Goal: Entertainment & Leisure: Browse casually

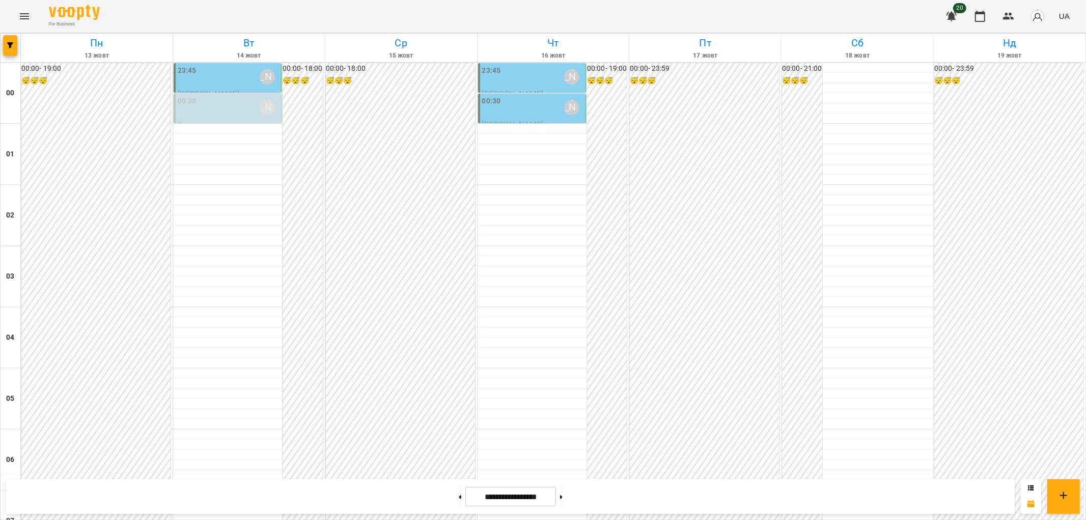
scroll to position [1055, 0]
click at [562, 497] on icon at bounding box center [561, 497] width 3 height 4
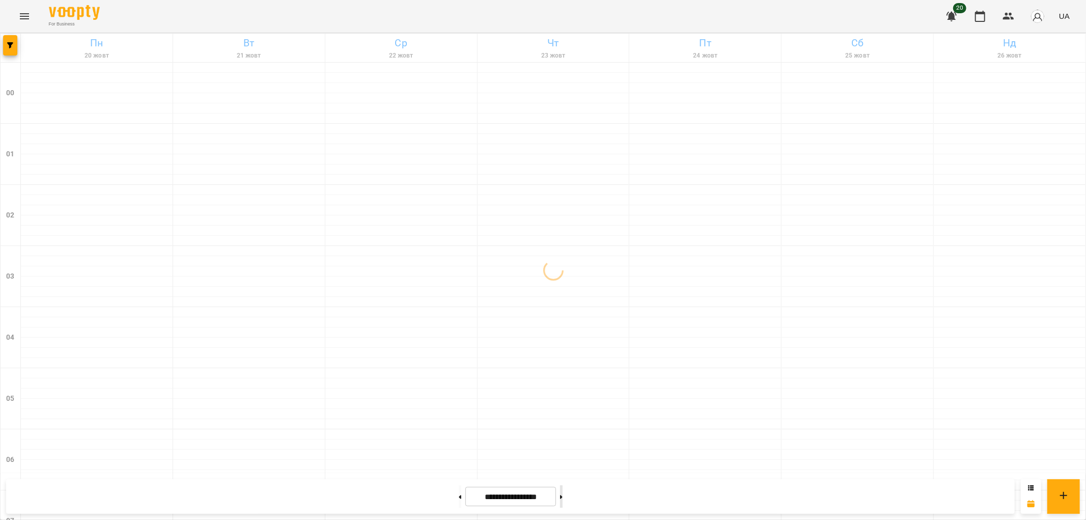
click at [562, 497] on icon at bounding box center [561, 497] width 3 height 4
click at [459, 494] on button at bounding box center [460, 496] width 3 height 22
type input "**********"
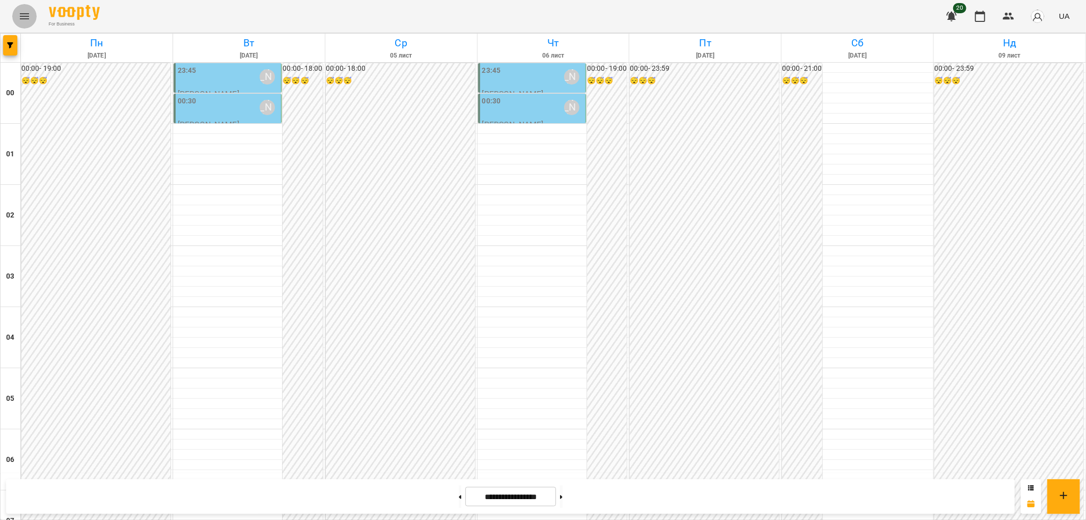
click at [22, 18] on icon "Menu" at bounding box center [24, 16] width 12 height 12
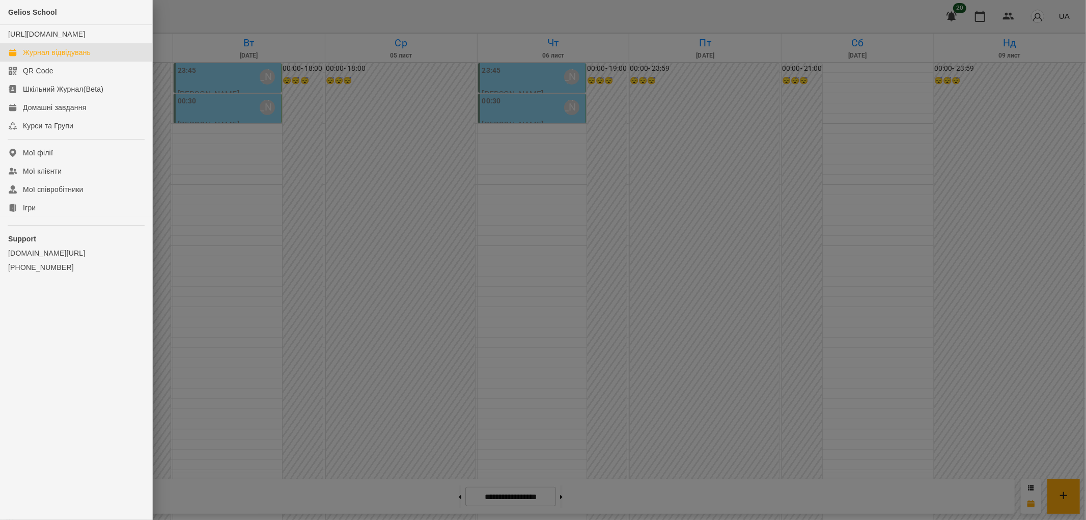
click at [53, 58] on div "Журнал відвідувань" at bounding box center [57, 52] width 68 height 10
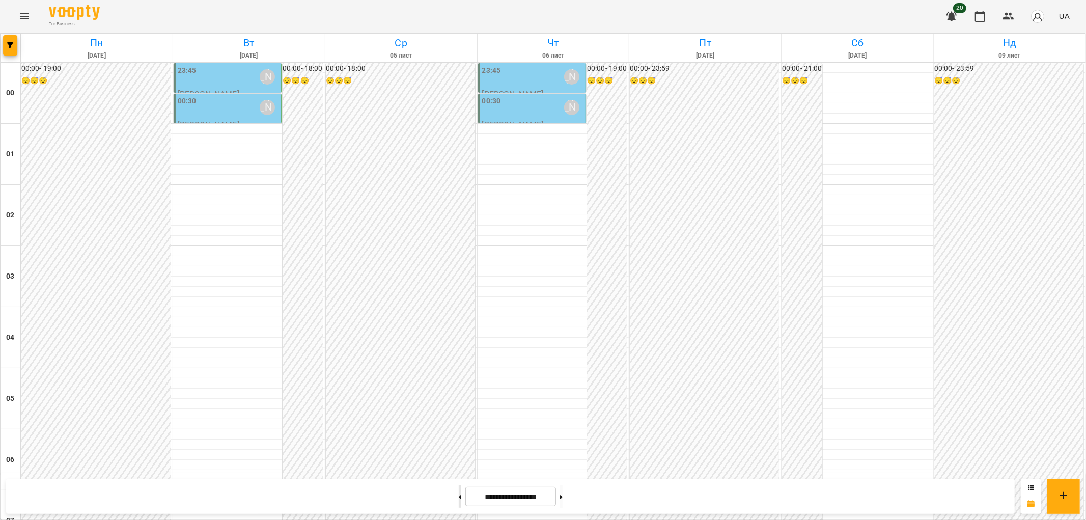
click at [459, 495] on button at bounding box center [460, 496] width 3 height 22
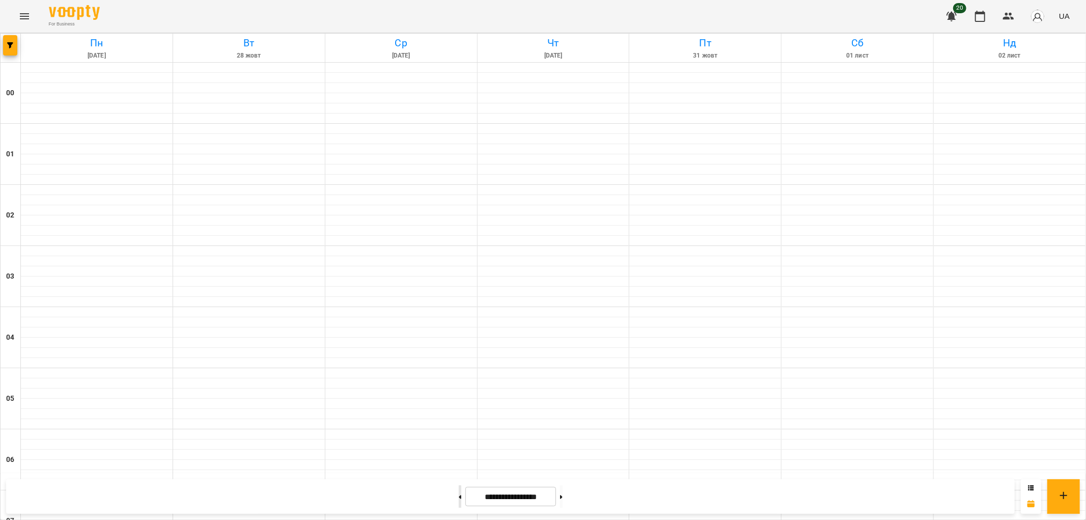
click at [459, 495] on button at bounding box center [460, 496] width 3 height 22
type input "**********"
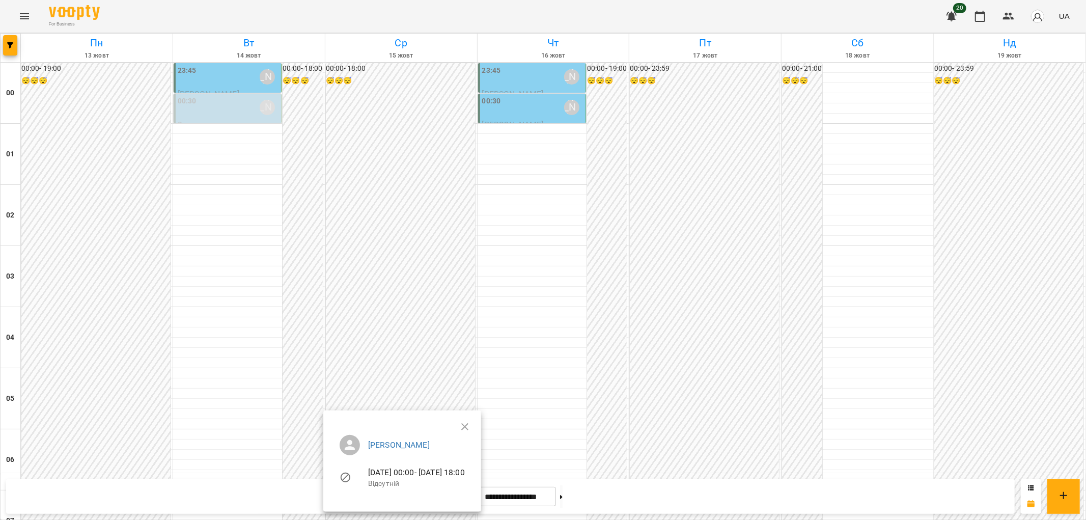
click at [379, 286] on div at bounding box center [543, 260] width 1086 height 520
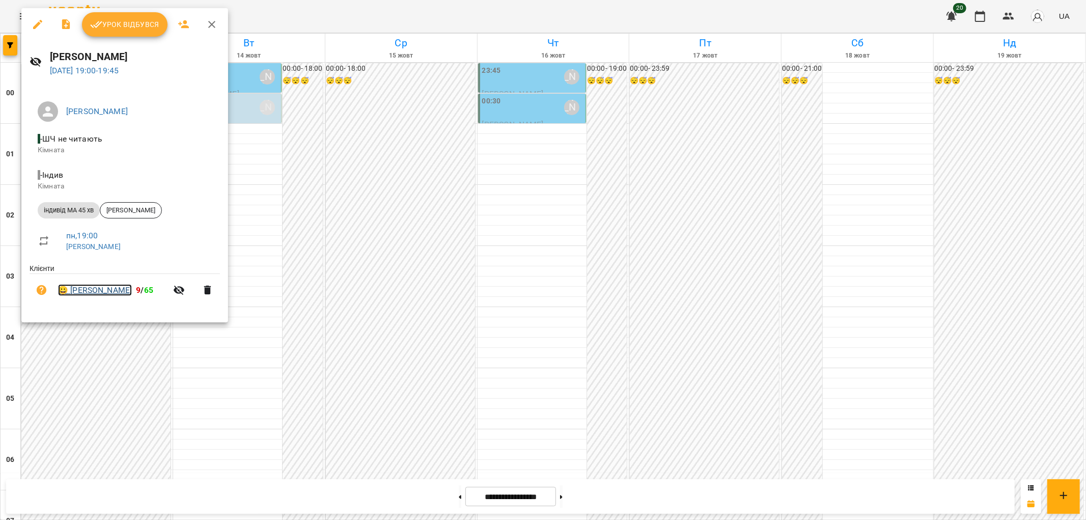
click at [98, 293] on link "😀 [PERSON_NAME]" at bounding box center [95, 290] width 74 height 12
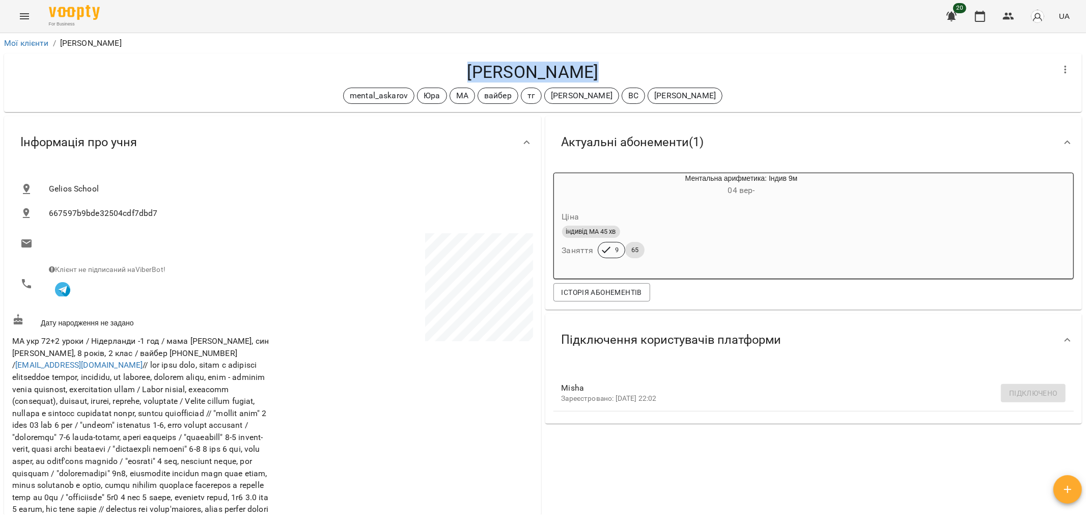
drag, startPoint x: 618, startPoint y: 77, endPoint x: 457, endPoint y: 78, distance: 160.8
click at [457, 78] on h4 "[PERSON_NAME]" at bounding box center [532, 72] width 1041 height 21
copy h4 "[PERSON_NAME]"
drag, startPoint x: 412, startPoint y: 195, endPoint x: 382, endPoint y: 528, distance: 334.3
click at [382, 515] on html "For Business 20 UA Мої клієнти / [PERSON_NAME] [PERSON_NAME] mental_askarov [PE…" at bounding box center [543, 276] width 1086 height 553
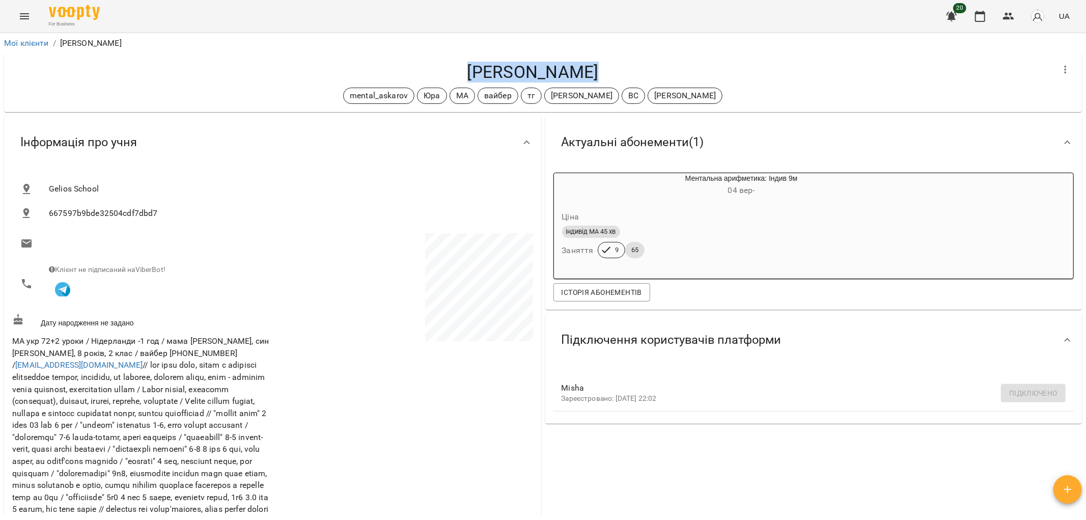
click at [23, 17] on icon "Menu" at bounding box center [24, 16] width 12 height 12
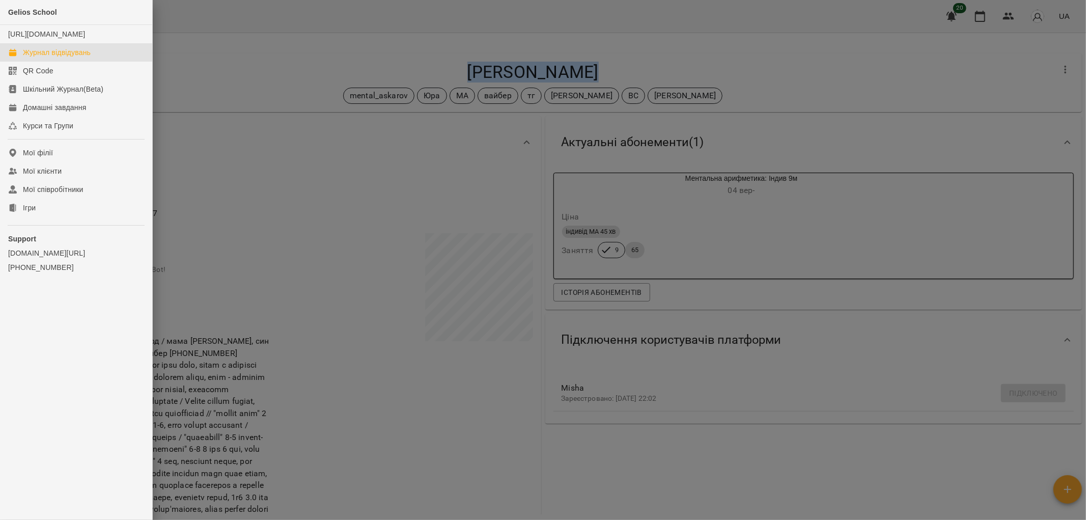
click at [33, 58] on div "Журнал відвідувань" at bounding box center [57, 52] width 68 height 10
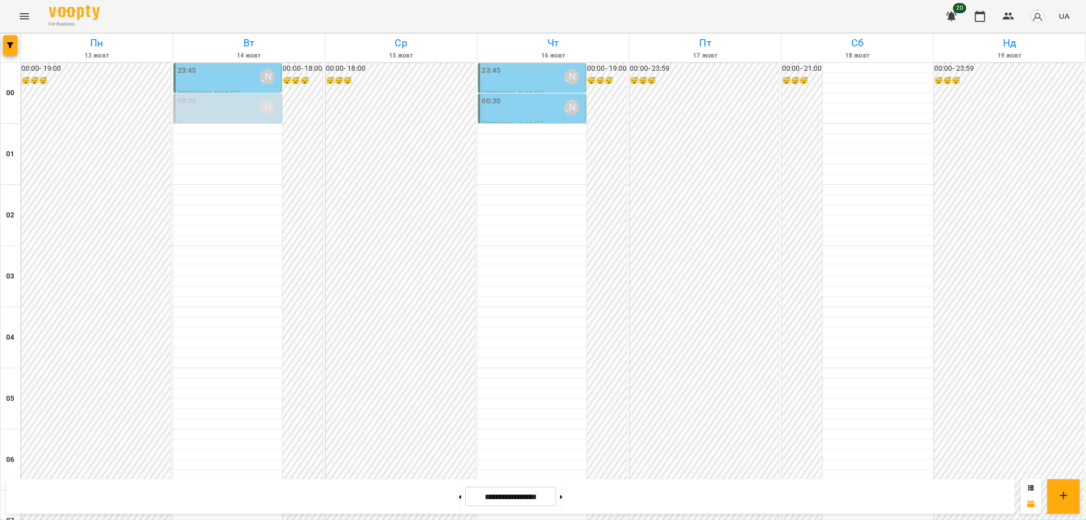
click at [23, 12] on icon "Menu" at bounding box center [24, 16] width 12 height 12
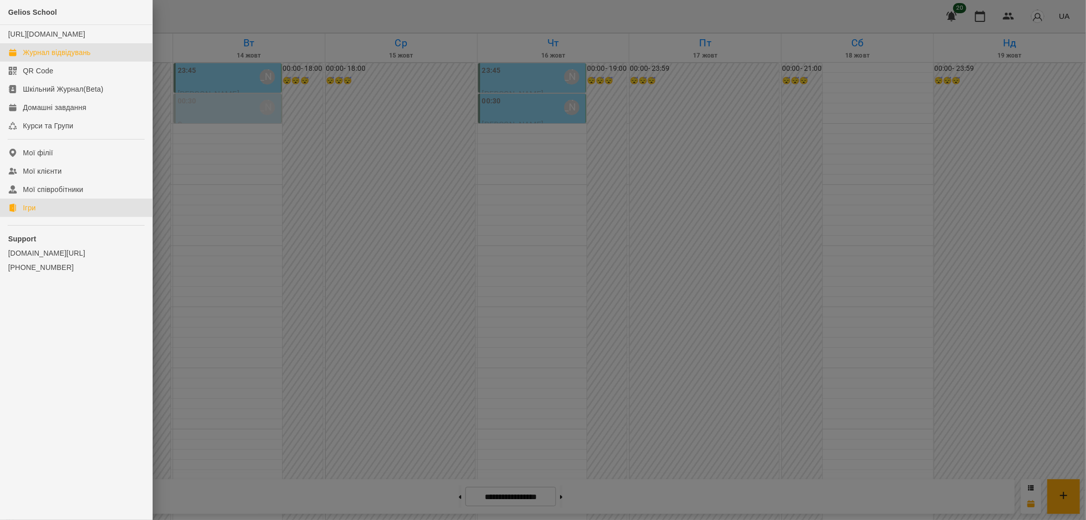
click at [41, 215] on link "Ігри" at bounding box center [76, 207] width 152 height 18
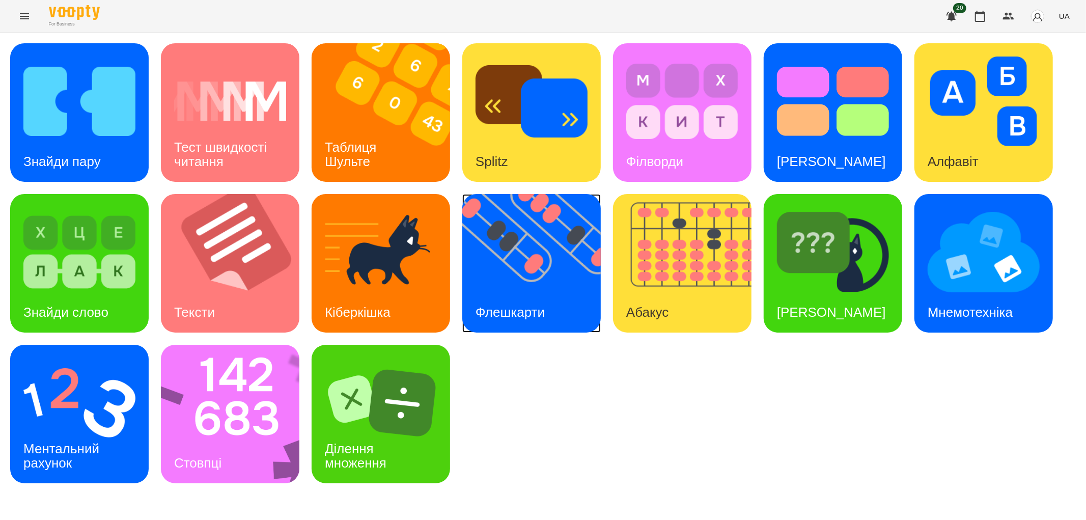
click at [507, 283] on img at bounding box center [537, 263] width 151 height 138
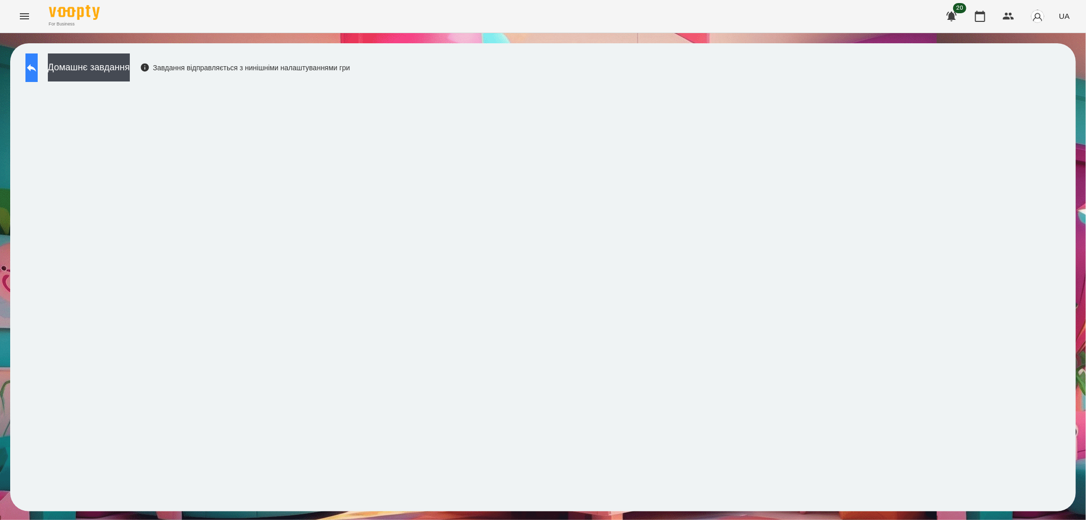
click at [38, 70] on button at bounding box center [31, 67] width 12 height 29
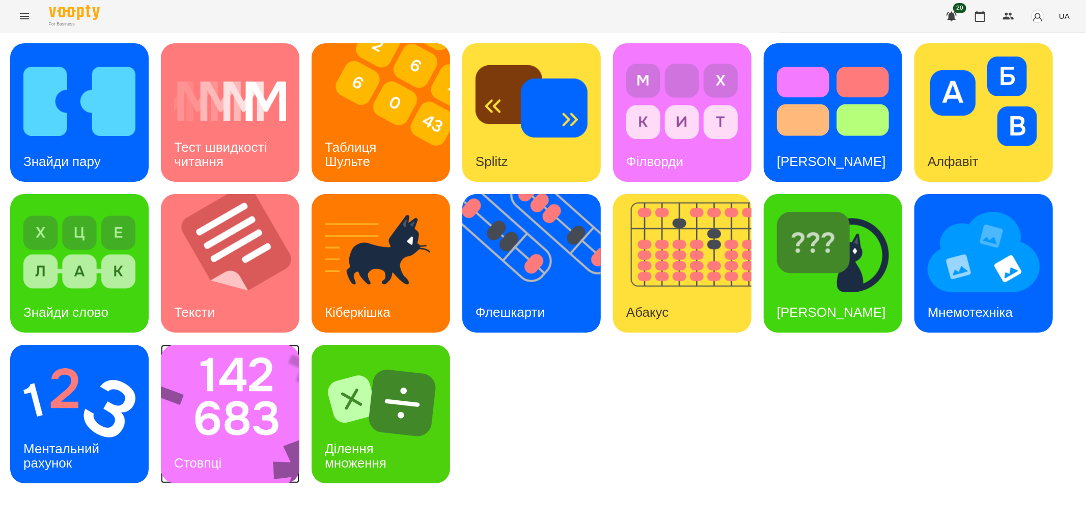
click at [253, 411] on img at bounding box center [237, 414] width 152 height 138
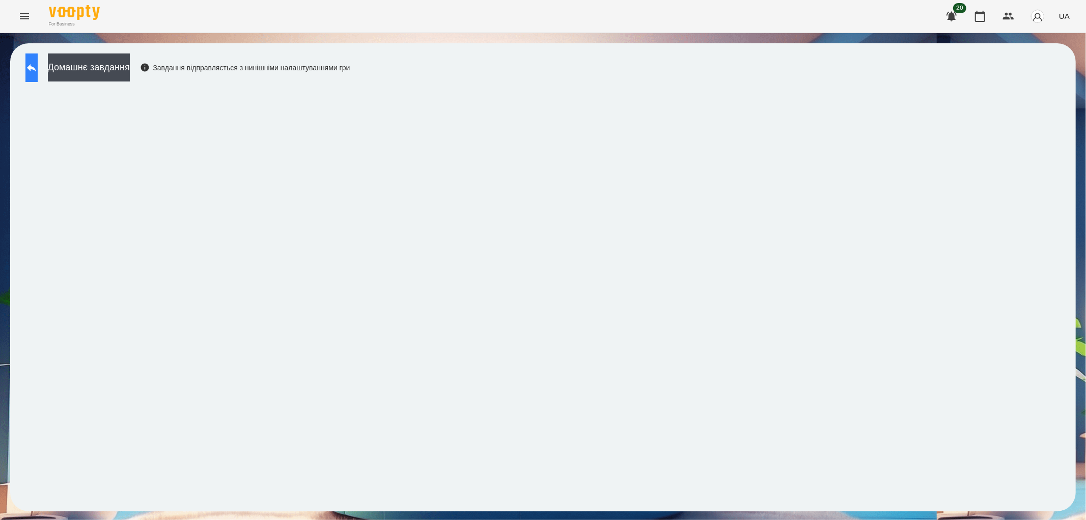
click at [36, 69] on icon at bounding box center [31, 68] width 12 height 12
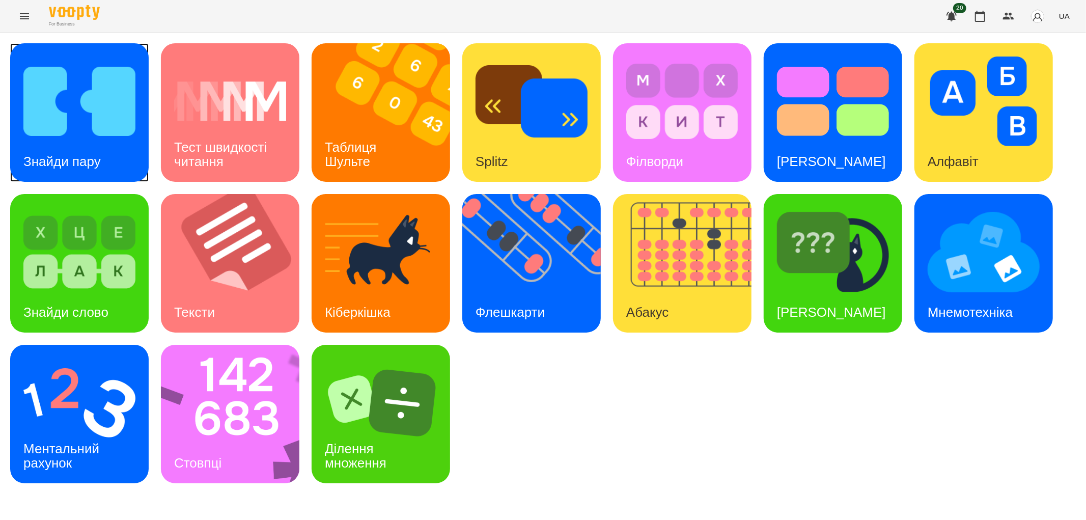
click at [63, 124] on img at bounding box center [79, 101] width 112 height 90
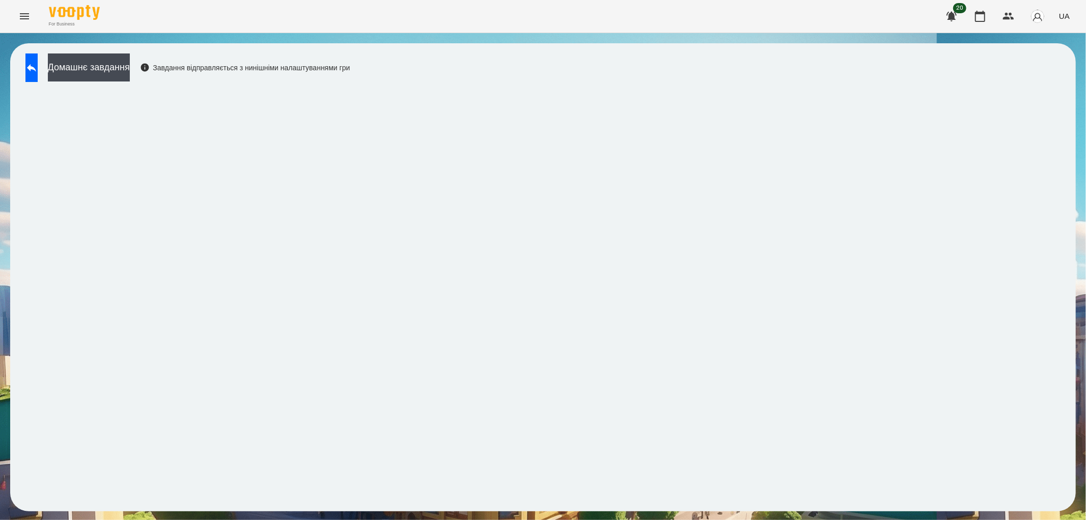
click at [37, 69] on icon at bounding box center [31, 68] width 12 height 12
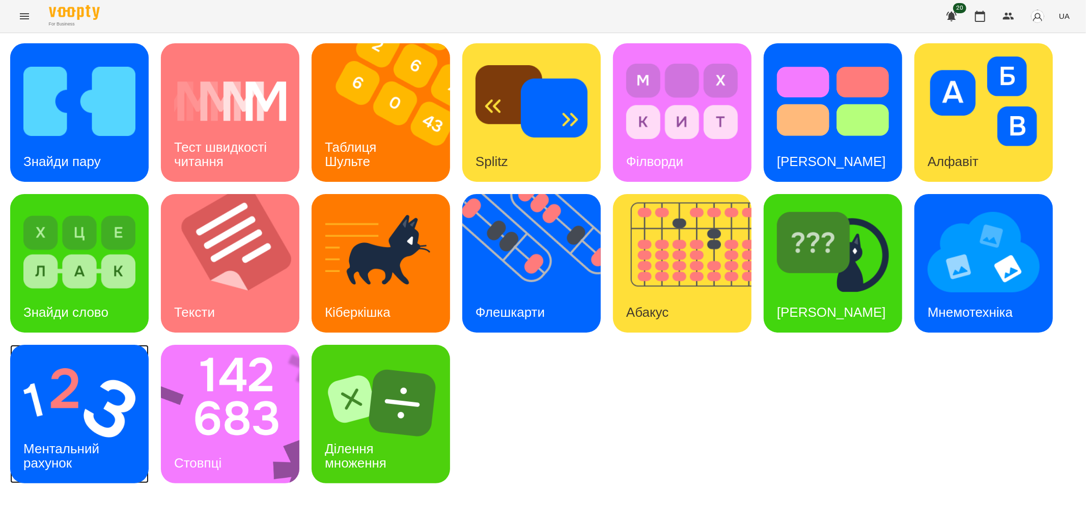
click at [58, 432] on div "Ментальний рахунок" at bounding box center [63, 456] width 106 height 54
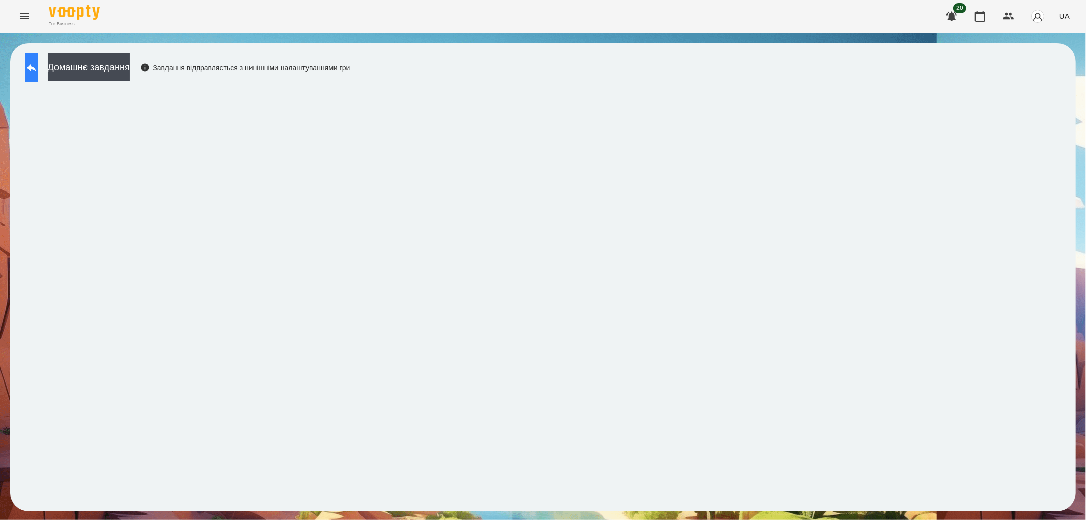
click at [35, 70] on button at bounding box center [31, 67] width 12 height 29
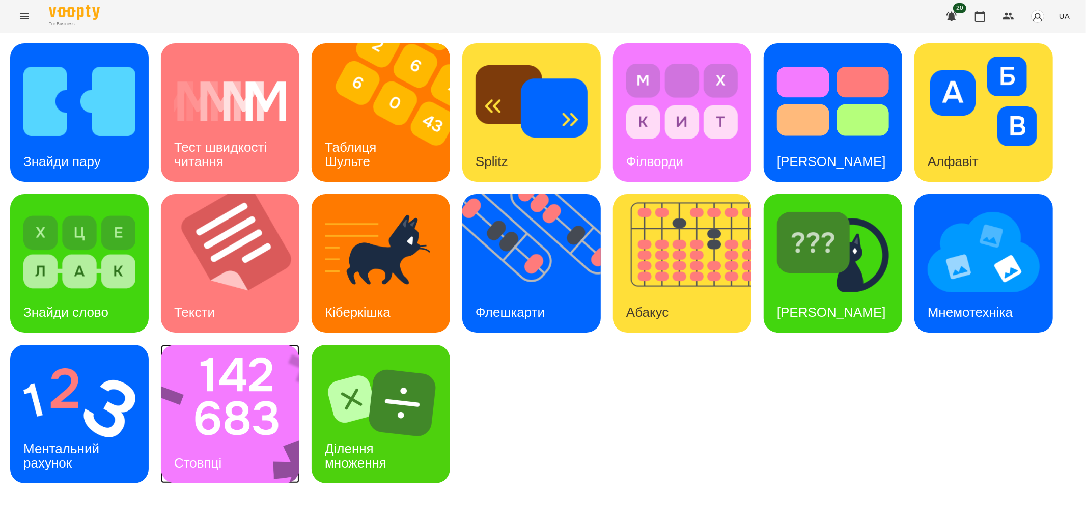
click at [217, 423] on img at bounding box center [237, 414] width 152 height 138
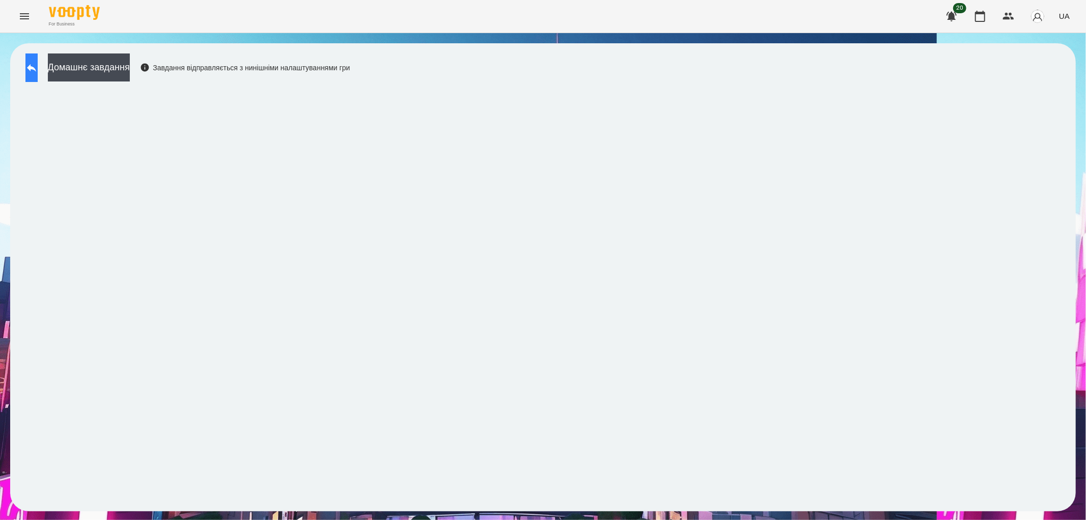
click at [38, 77] on button at bounding box center [31, 67] width 12 height 29
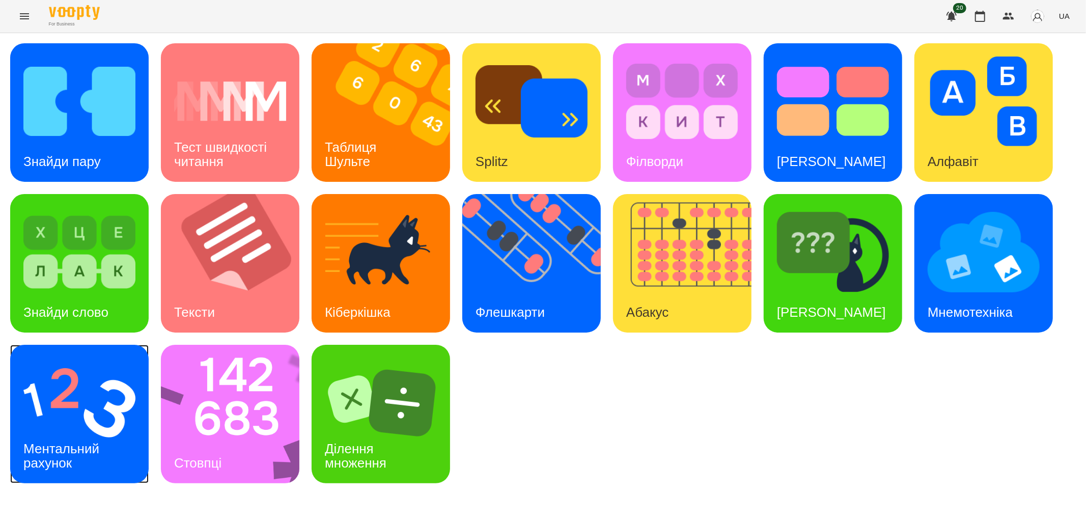
click at [67, 429] on div "Ментальний рахунок" at bounding box center [63, 456] width 106 height 54
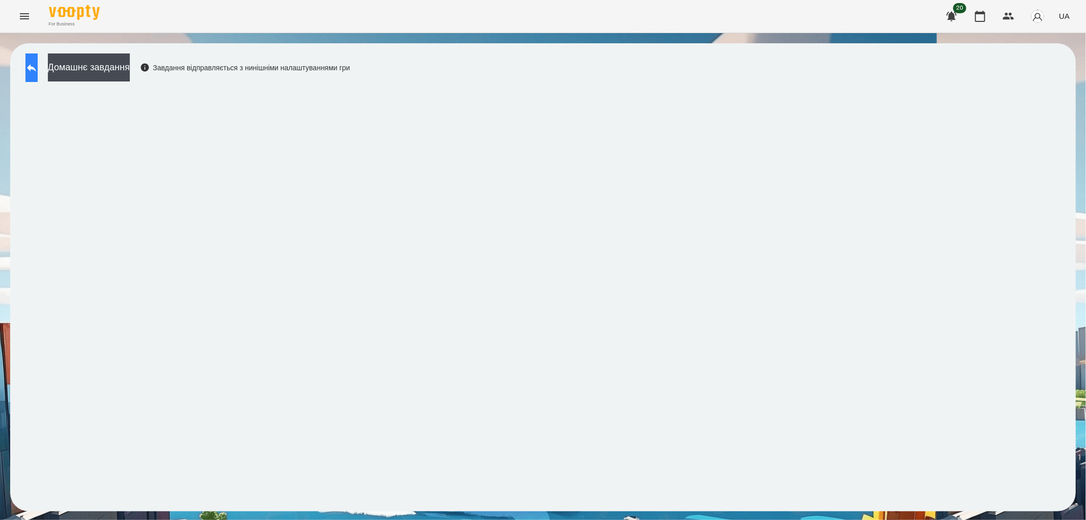
click at [38, 53] on button at bounding box center [31, 67] width 12 height 29
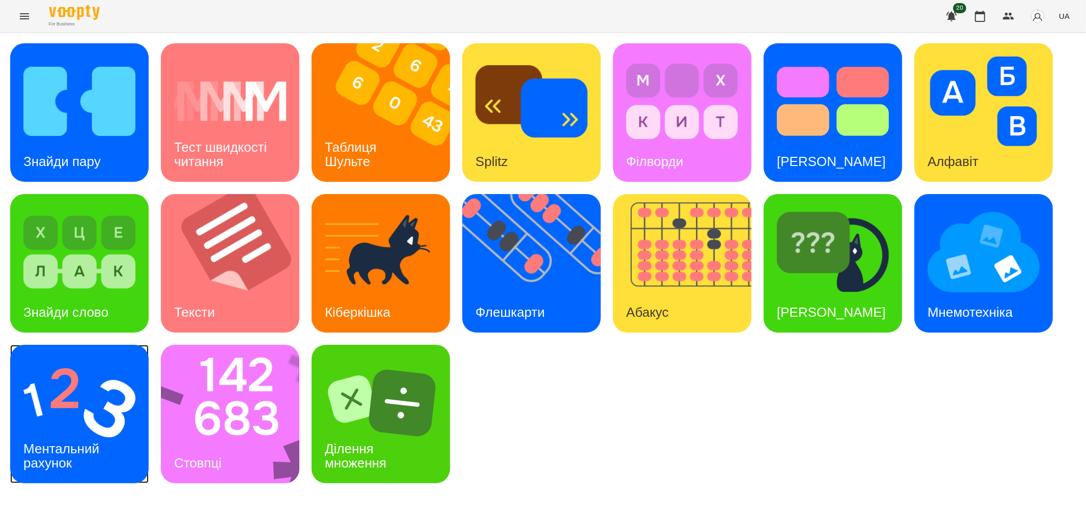
click at [69, 460] on h3 "Ментальний рахунок" at bounding box center [62, 455] width 79 height 29
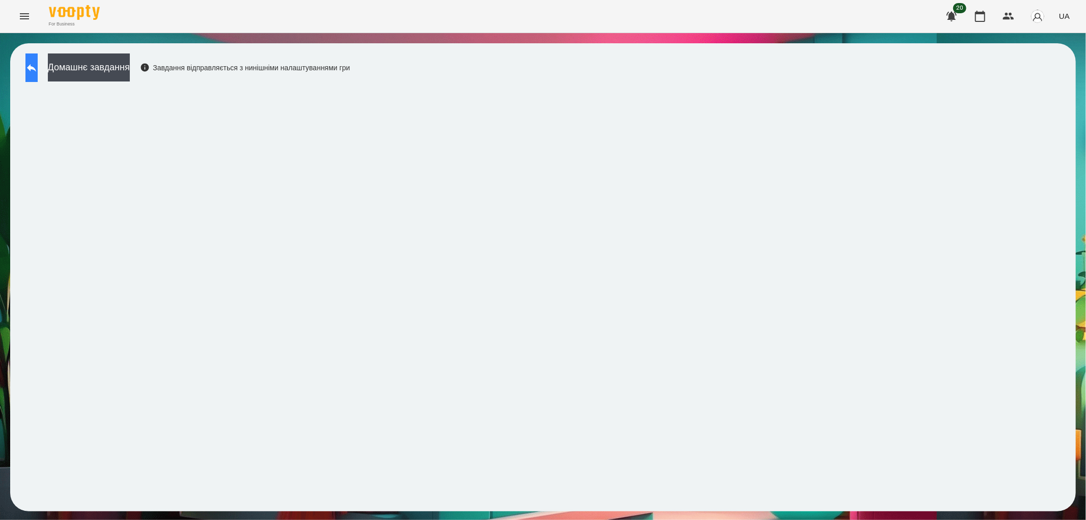
click at [36, 67] on icon at bounding box center [31, 68] width 9 height 8
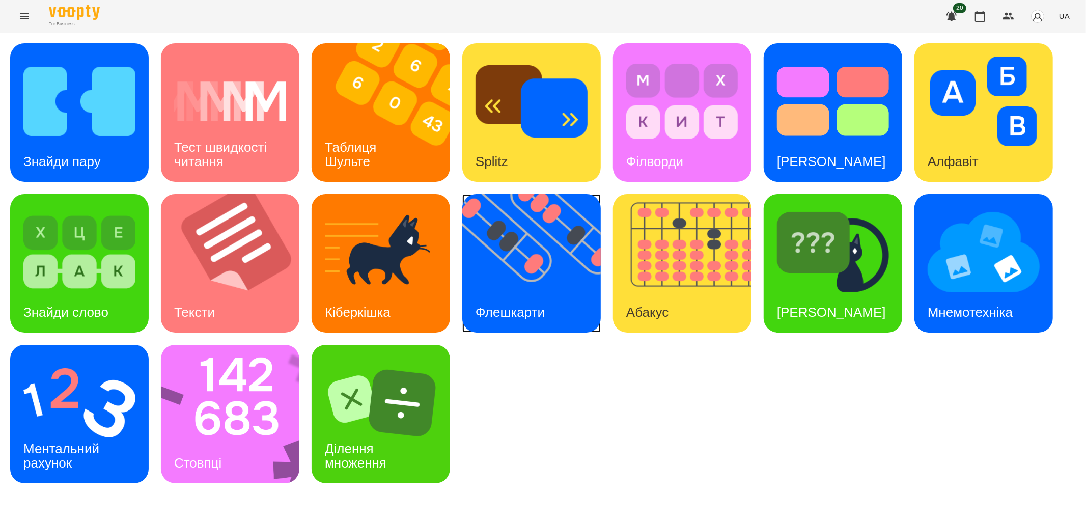
click at [527, 296] on div "Флешкарти" at bounding box center [510, 312] width 96 height 40
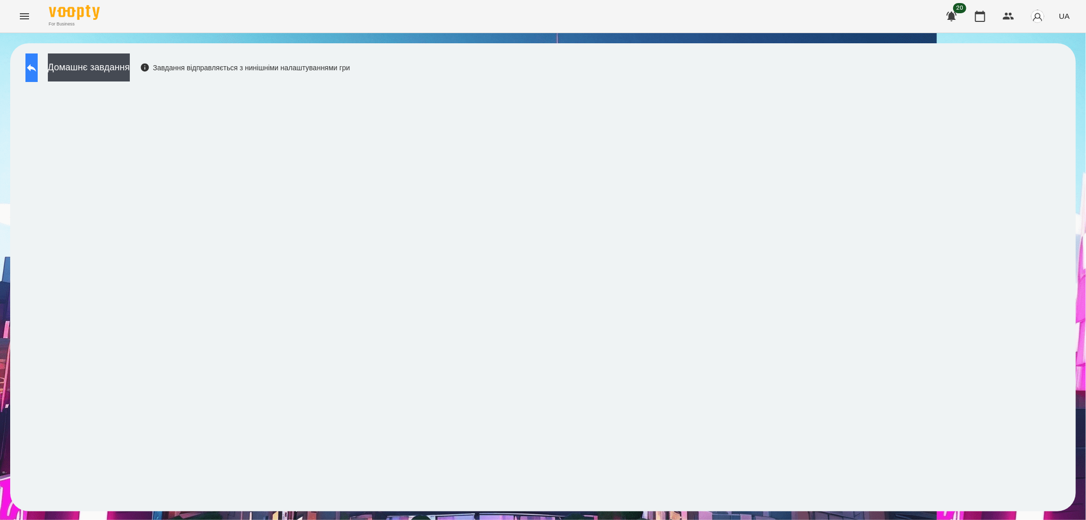
click at [34, 66] on button at bounding box center [31, 67] width 12 height 29
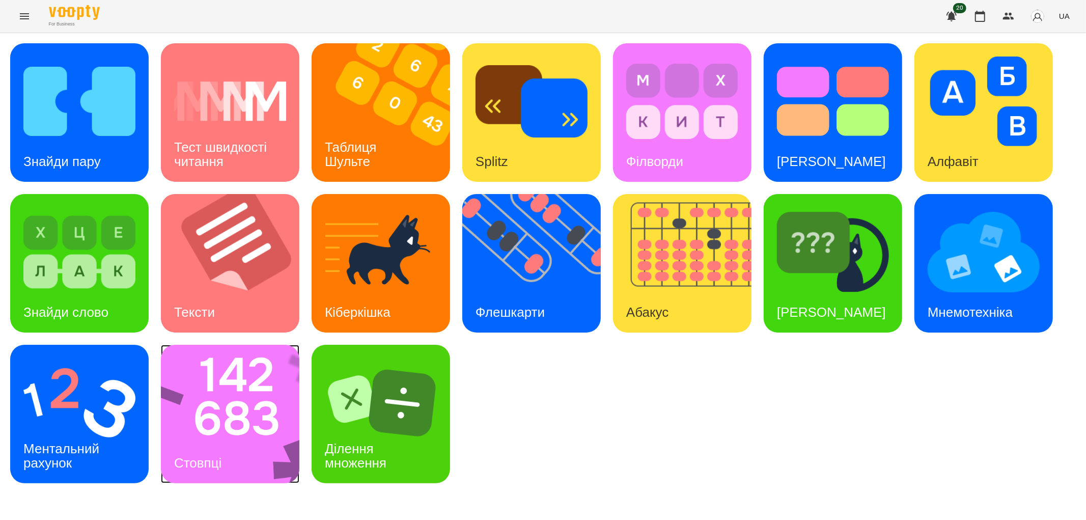
click at [229, 414] on img at bounding box center [237, 414] width 152 height 138
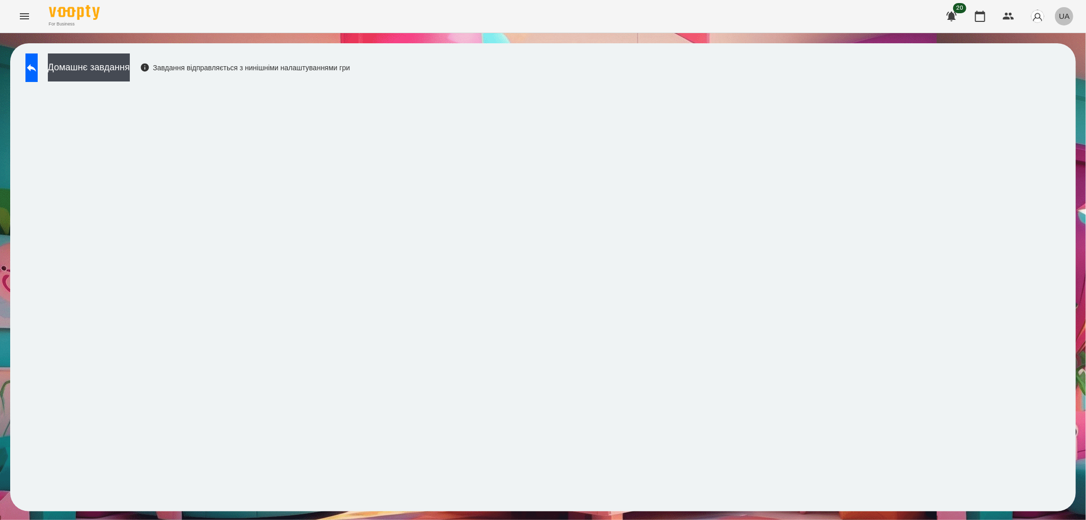
click at [1032, 16] on span "UA" at bounding box center [1064, 16] width 11 height 11
click at [1032, 77] on div "Русский" at bounding box center [1045, 76] width 52 height 18
